Goal: Information Seeking & Learning: Learn about a topic

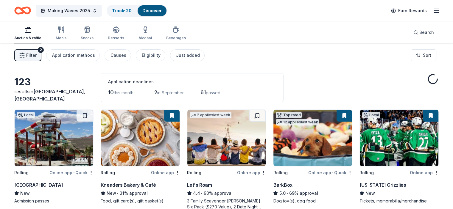
click at [171, 91] on span "in September" at bounding box center [170, 92] width 26 height 5
click at [332, 139] on img at bounding box center [312, 138] width 79 height 57
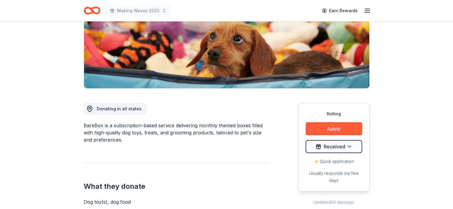
scroll to position [93, 0]
